Goal: Information Seeking & Learning: Learn about a topic

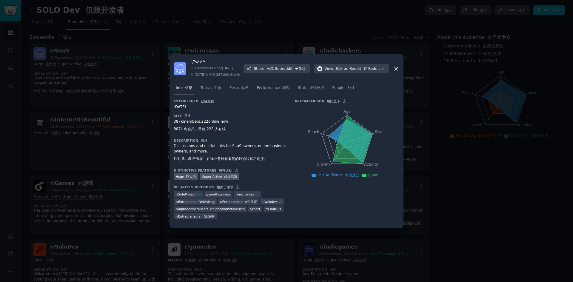
click at [239, 58] on h3 "r/ SaaS" at bounding box center [215, 61] width 50 height 6
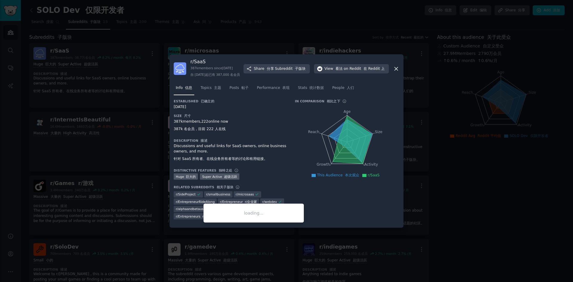
click at [222, 196] on span "r/ smallbusiness" at bounding box center [218, 194] width 24 height 4
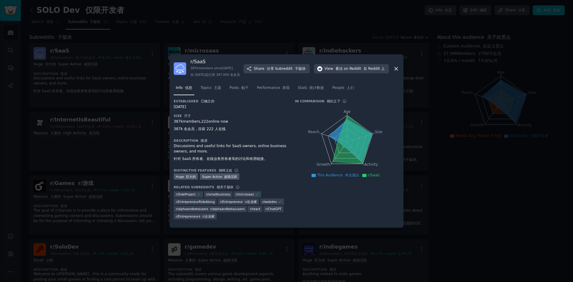
click at [361, 17] on div at bounding box center [286, 141] width 573 height 282
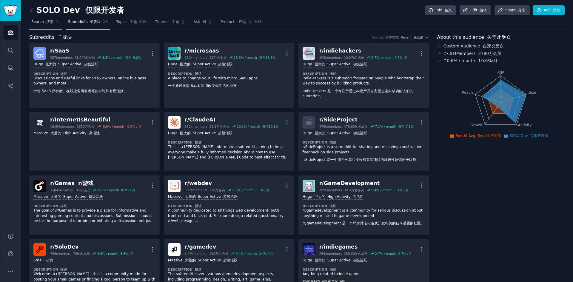
click at [47, 23] on font "搜索" at bounding box center [49, 22] width 7 height 4
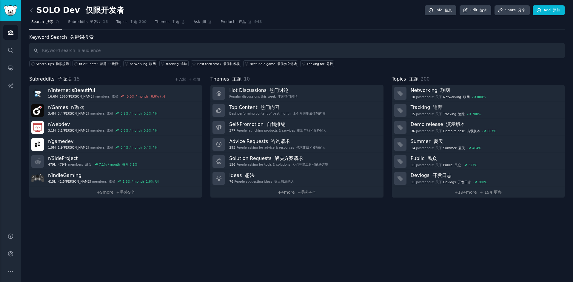
click at [305, 178] on link "Ideas 想法 76 People suggesting ideas 提出想法的人" at bounding box center [296, 178] width 173 height 17
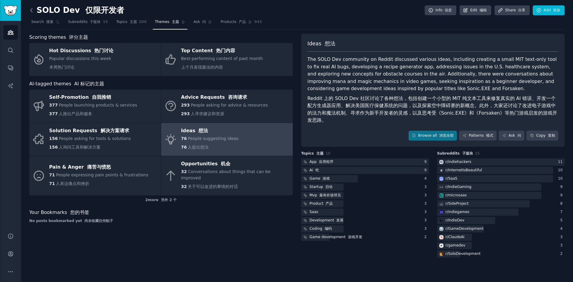
click at [30, 9] on icon at bounding box center [31, 10] width 6 height 6
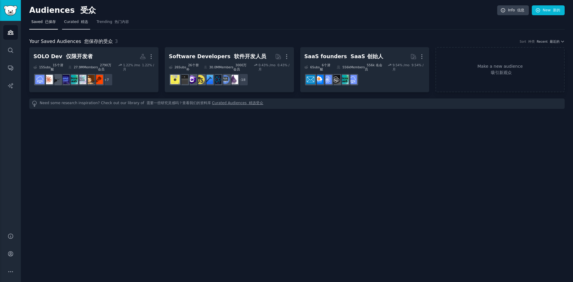
click at [82, 24] on span "Curated 精选" at bounding box center [76, 21] width 24 height 5
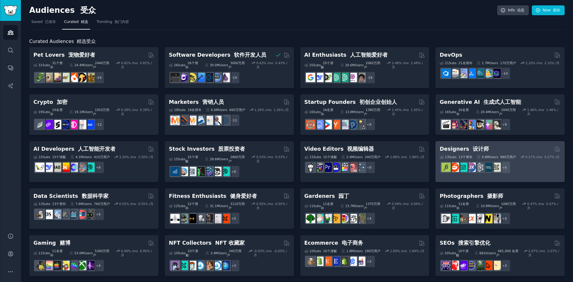
click at [473, 146] on font "设计师" at bounding box center [481, 149] width 16 height 6
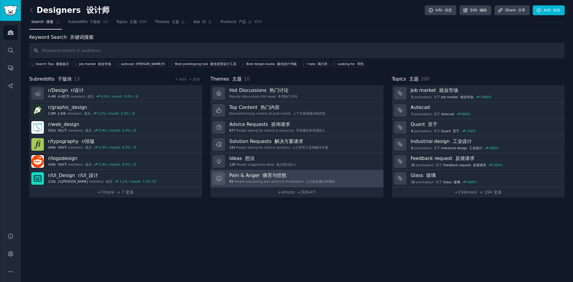
click at [268, 177] on font "痛苦与愤怒" at bounding box center [275, 176] width 24 height 6
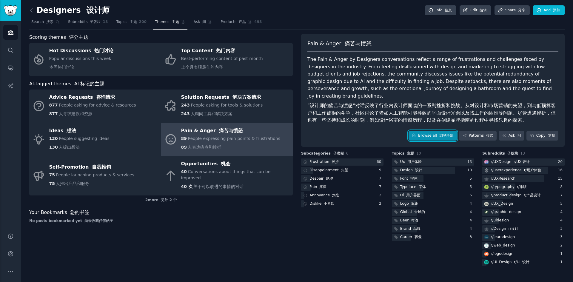
click at [441, 131] on link "Browse all 浏览全部" at bounding box center [433, 136] width 49 height 10
